Goal: Information Seeking & Learning: Learn about a topic

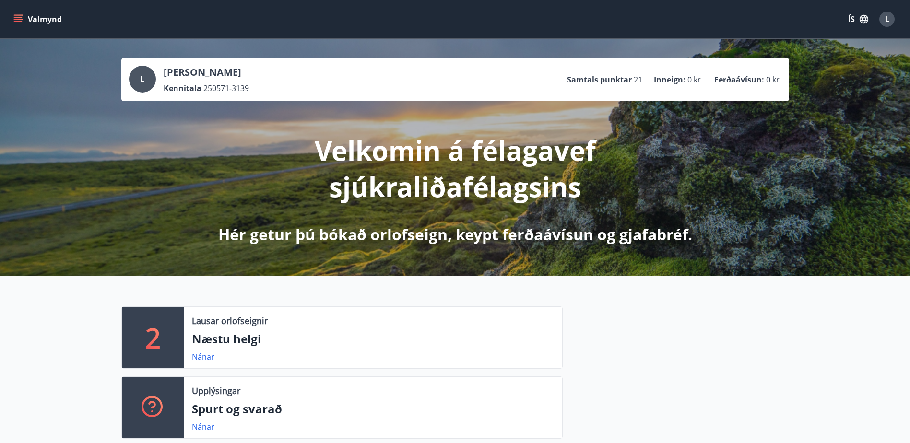
click at [18, 18] on icon "menu" at bounding box center [18, 17] width 9 height 1
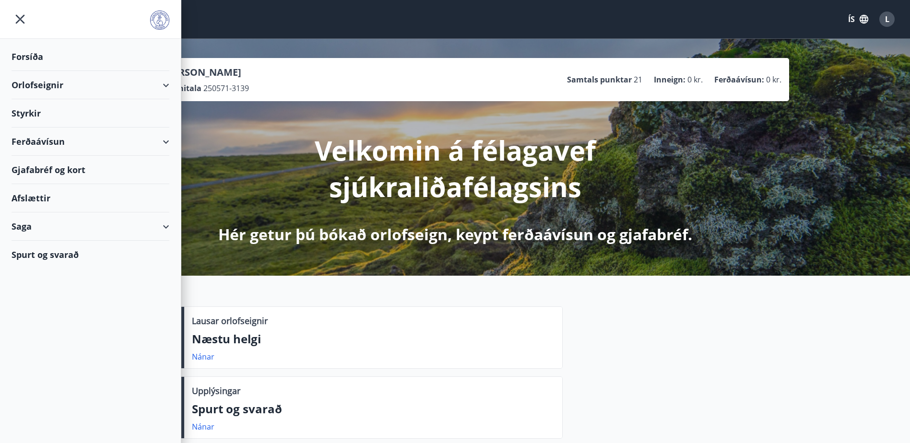
click at [32, 254] on div "Spurt og svarað" at bounding box center [91, 255] width 158 height 28
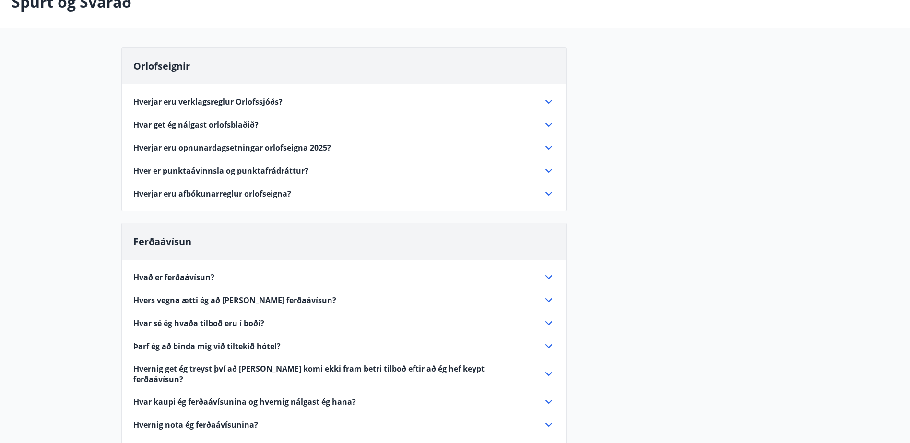
scroll to position [48, 0]
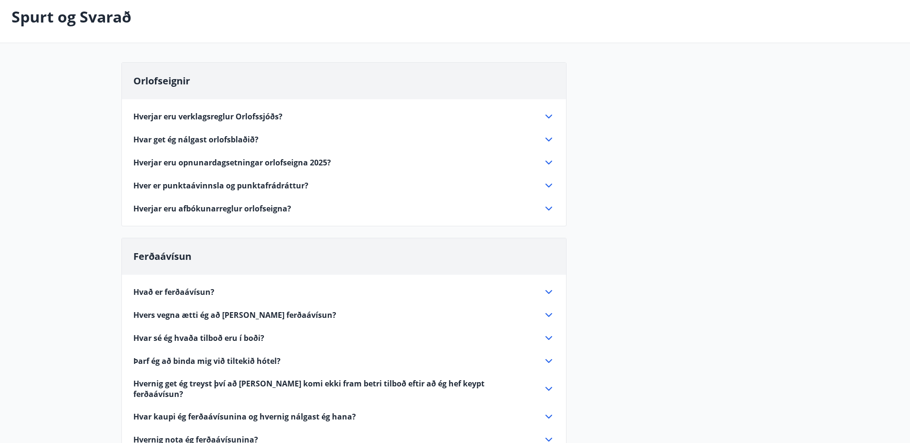
click at [226, 113] on span "Hverjar eru verklagsreglur Orlofssjóðs?" at bounding box center [207, 116] width 149 height 11
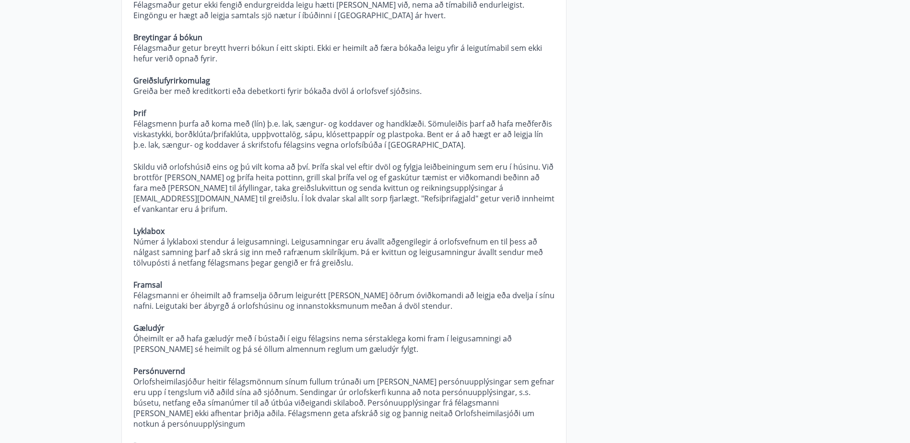
scroll to position [768, 0]
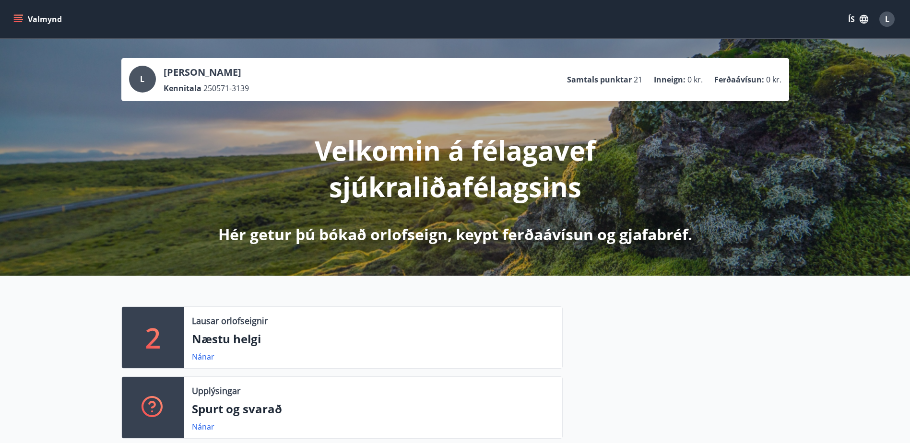
click at [887, 18] on span "L" at bounding box center [887, 19] width 4 height 11
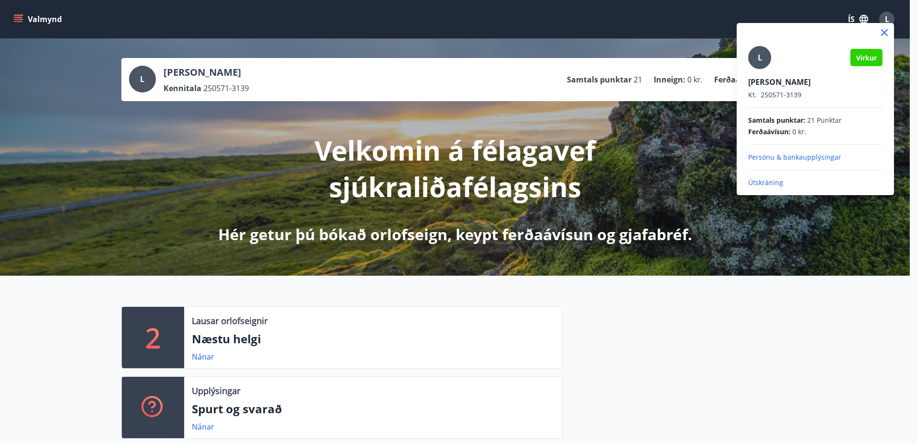
click at [770, 183] on p "Útskráning" at bounding box center [815, 183] width 134 height 10
